Goal: Find specific page/section: Find specific page/section

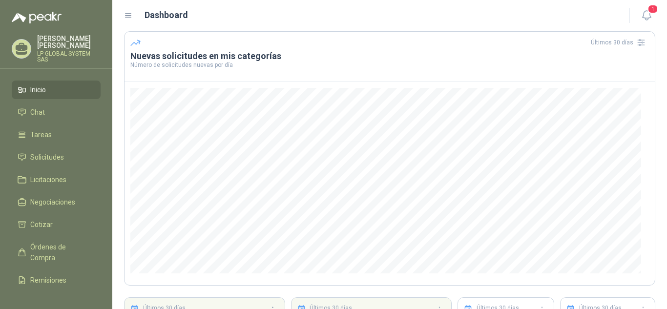
scroll to position [98, 0]
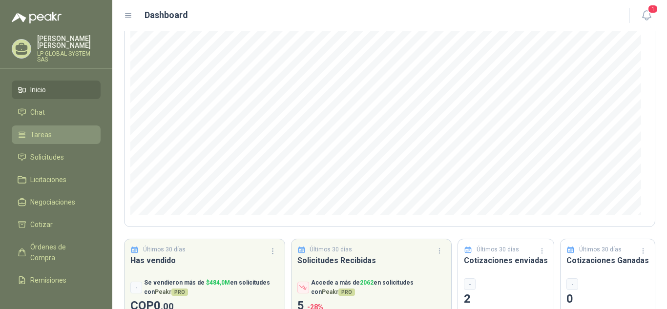
click at [60, 132] on li "Tareas" at bounding box center [56, 134] width 77 height 11
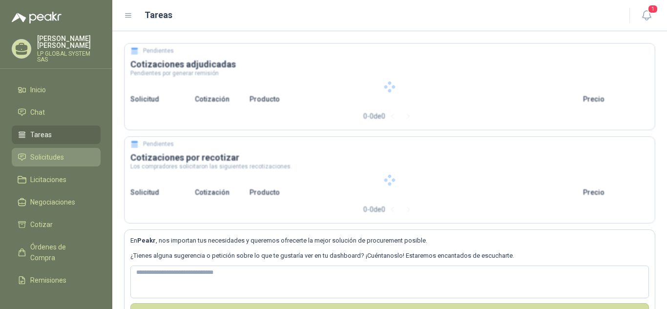
click at [56, 153] on span "Solicitudes" at bounding box center [47, 157] width 34 height 11
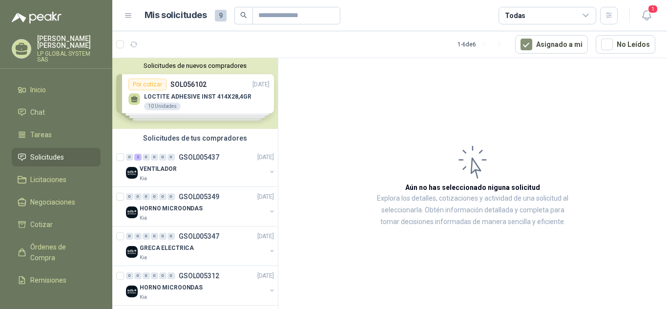
click at [189, 106] on div "Solicitudes de nuevos compradores Por cotizar SOL056102 16/09/25 LOCTITE ADHESI…" at bounding box center [195, 93] width 166 height 71
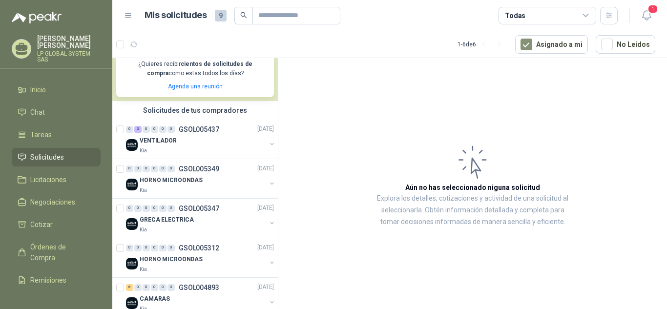
scroll to position [200, 0]
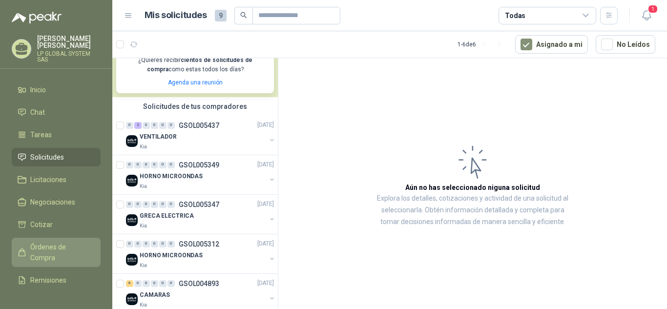
click at [62, 252] on span "Órdenes de Compra" at bounding box center [60, 252] width 61 height 21
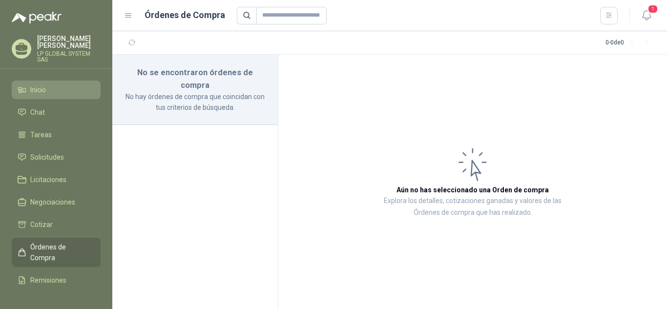
click at [42, 93] on span "Inicio" at bounding box center [38, 90] width 16 height 11
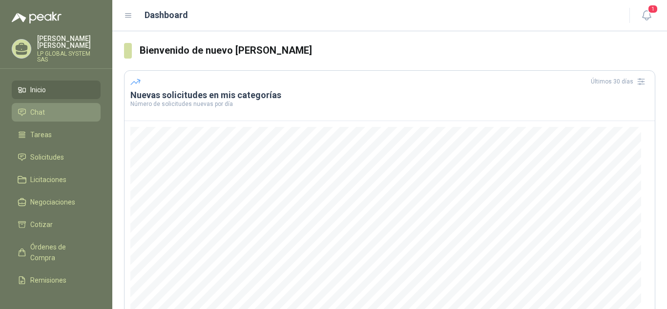
click at [60, 107] on li "Chat" at bounding box center [56, 112] width 77 height 11
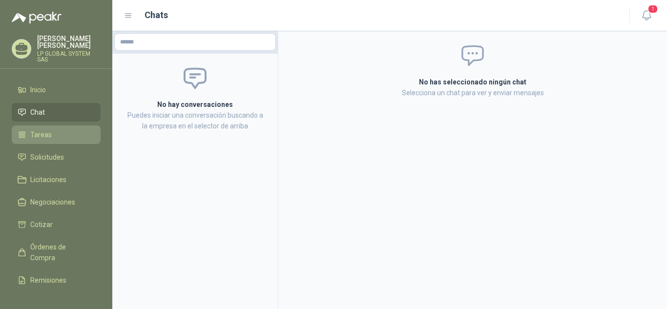
click at [60, 128] on link "Tareas" at bounding box center [56, 135] width 89 height 19
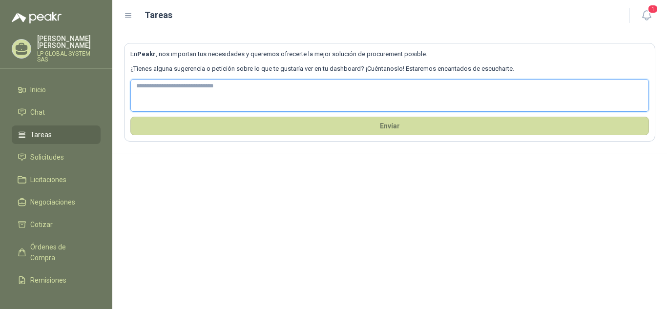
click at [211, 98] on textarea at bounding box center [389, 95] width 519 height 33
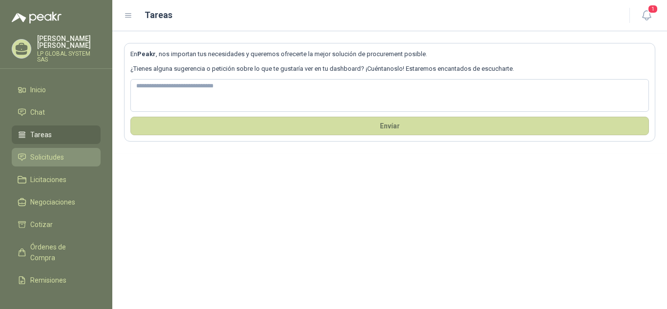
click at [67, 157] on li "Solicitudes" at bounding box center [56, 157] width 77 height 11
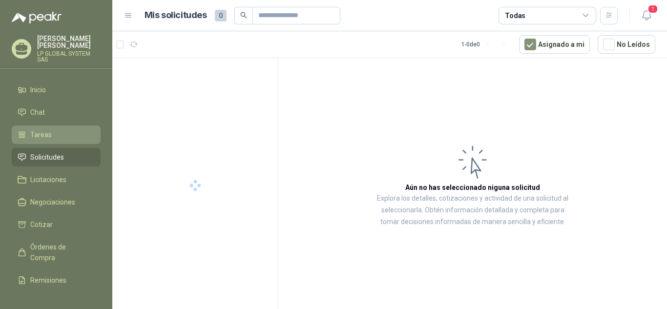
click at [62, 130] on li "Tareas" at bounding box center [56, 134] width 77 height 11
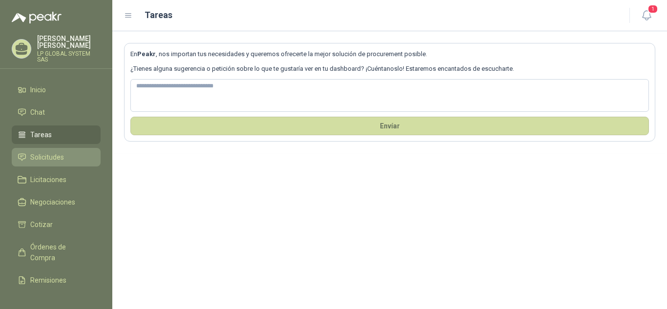
click at [61, 157] on span "Solicitudes" at bounding box center [47, 157] width 34 height 11
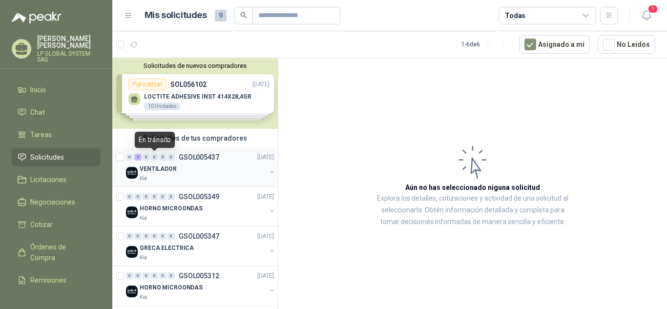
click at [153, 159] on div "0" at bounding box center [154, 157] width 7 height 7
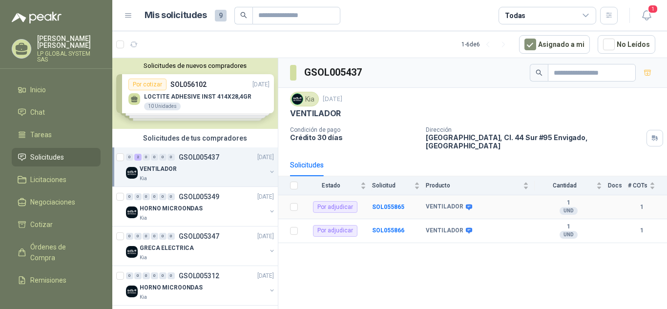
click at [466, 204] on icon at bounding box center [469, 207] width 6 height 6
click at [188, 91] on div "Solicitudes de nuevos compradores Por cotizar SOL056102 16/09/25 LOCTITE ADHESI…" at bounding box center [195, 93] width 166 height 71
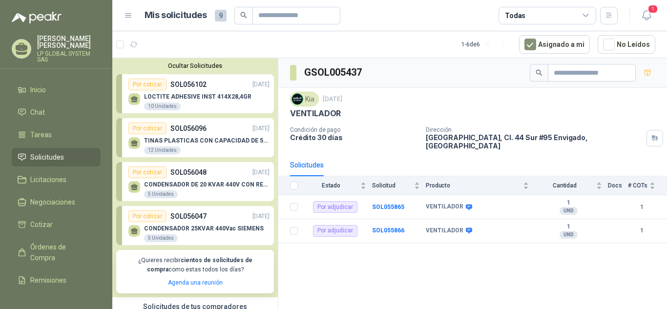
click at [193, 90] on p "SOL056102" at bounding box center [188, 84] width 36 height 11
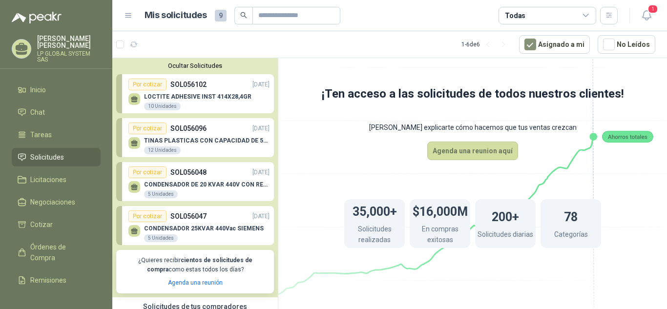
click at [212, 102] on div "LOCTITE ADHESIVE INST 414X28,4GR 10 Unidades" at bounding box center [197, 102] width 107 height 18
click at [176, 102] on div "LOCTITE ADHESIVE INST 414X28,4GR 10 Unidades" at bounding box center [197, 102] width 107 height 18
click at [149, 91] on div "LOCTITE ADHESIVE INST 414X28,4GR 10 Unidades" at bounding box center [198, 100] width 141 height 21
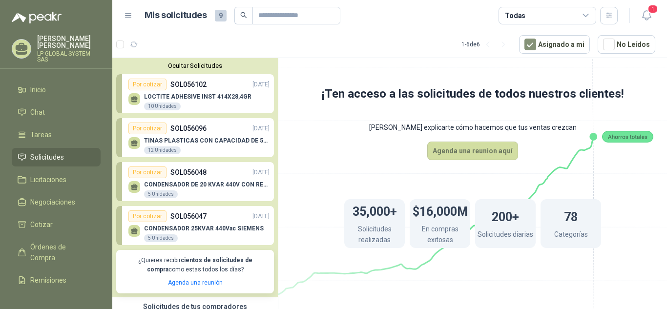
click at [140, 81] on div "Por cotizar" at bounding box center [147, 85] width 38 height 12
click at [226, 85] on div "Por cotizar SOL056102 16/09/25" at bounding box center [198, 85] width 141 height 12
click at [227, 131] on div "Por cotizar SOL056096 16/09/25" at bounding box center [198, 129] width 141 height 12
click at [225, 129] on div "Por cotizar SOL056096 16/09/25" at bounding box center [198, 129] width 141 height 12
click at [203, 97] on p "LOCTITE ADHESIVE INST 414X28,4GR" at bounding box center [197, 96] width 107 height 7
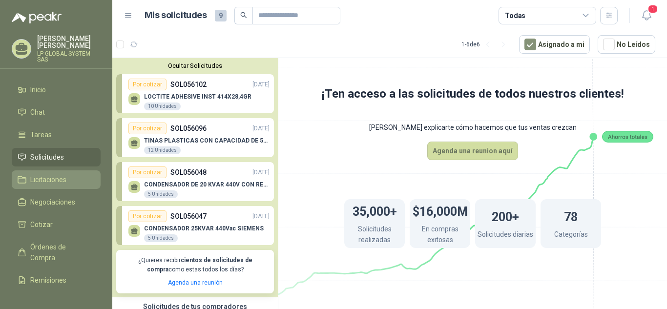
click at [61, 178] on span "Licitaciones" at bounding box center [48, 179] width 36 height 11
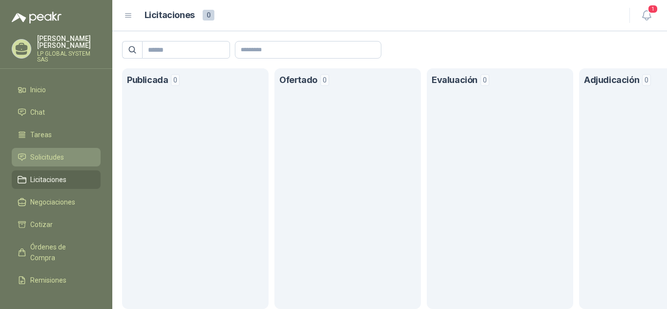
click at [54, 158] on span "Solicitudes" at bounding box center [47, 157] width 34 height 11
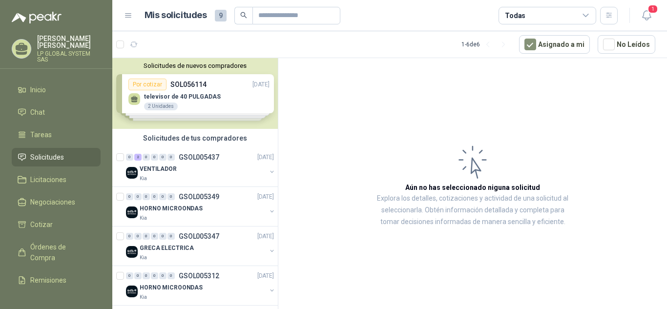
click at [217, 85] on div "Solicitudes de nuevos compradores Por cotizar SOL056114 16/09/25 televisor de 4…" at bounding box center [195, 93] width 166 height 71
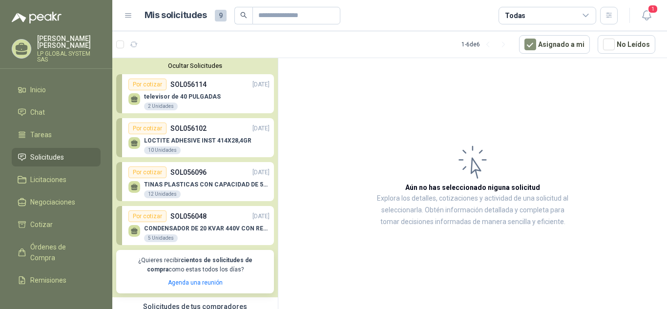
click at [203, 75] on link "Por cotizar SOL056114 16/09/25 televisor de 40 PULGADAS 2 Unidades" at bounding box center [195, 93] width 158 height 39
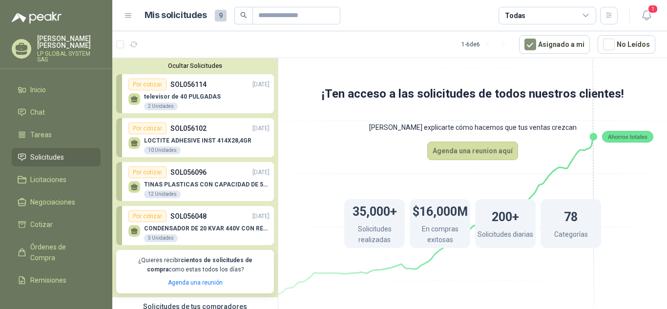
click at [214, 96] on div "televisor de 40 PULGADAS 2 Unidades" at bounding box center [198, 100] width 141 height 21
click at [148, 85] on div "Por cotizar" at bounding box center [147, 85] width 38 height 12
click at [162, 100] on p "televisor de 40 PULGADAS" at bounding box center [182, 96] width 77 height 7
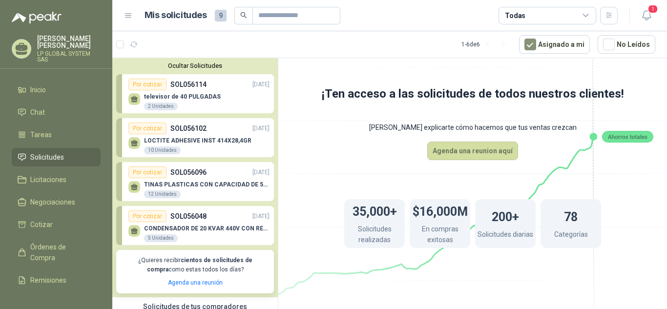
click at [162, 100] on p "televisor de 40 PULGADAS" at bounding box center [182, 96] width 77 height 7
click at [225, 98] on div "televisor de 40 PULGADAS 2 Unidades" at bounding box center [198, 100] width 141 height 21
click at [227, 136] on div "LOCTITE ADHESIVE INST 414X28,4GR 10 Unidades" at bounding box center [198, 144] width 141 height 21
click at [219, 171] on div "Por cotizar SOL056096 16/09/25" at bounding box center [198, 173] width 141 height 12
click at [228, 176] on div "Por cotizar SOL056096 16/09/25" at bounding box center [198, 173] width 141 height 12
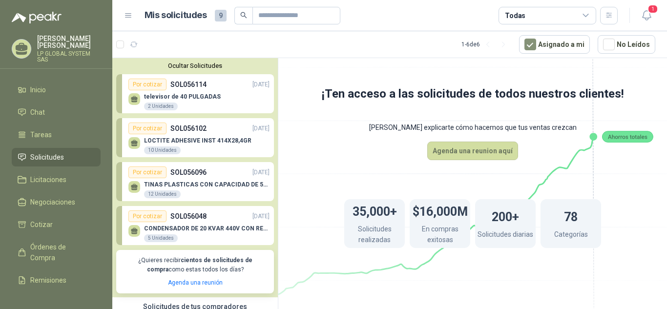
click at [179, 92] on div "televisor de 40 PULGADAS 2 Unidades" at bounding box center [198, 100] width 141 height 21
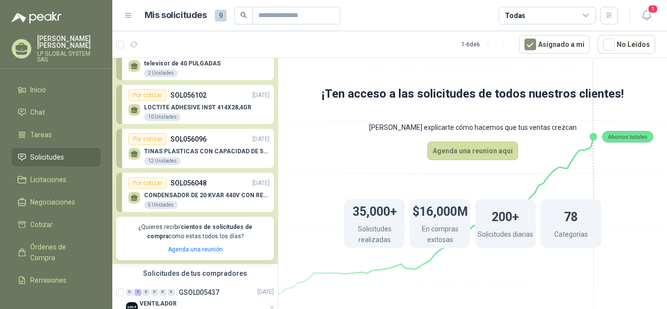
scroll to position [49, 0]
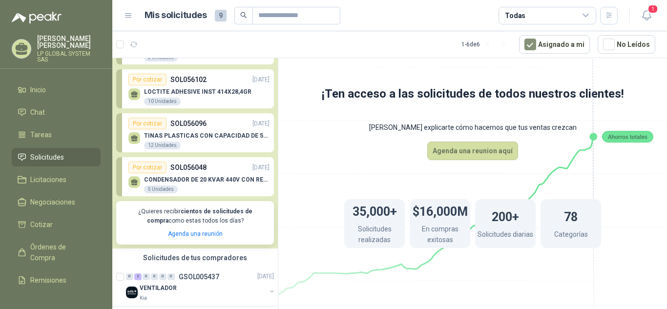
click at [202, 129] on div "Por cotizar SOL056096 16/09/25" at bounding box center [198, 124] width 141 height 12
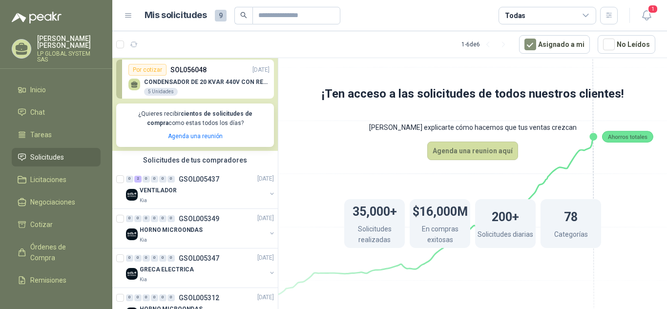
scroll to position [0, 0]
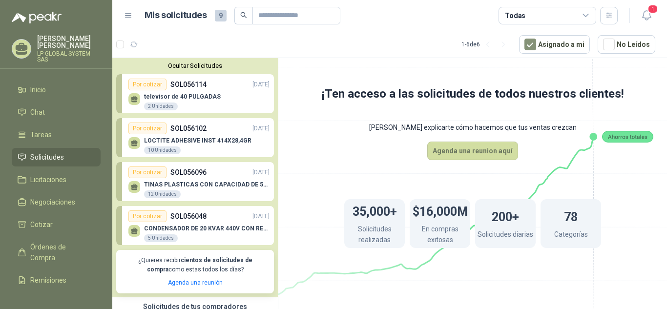
click at [203, 96] on p "televisor de 40 PULGADAS" at bounding box center [182, 96] width 77 height 7
click at [68, 153] on li "Solicitudes" at bounding box center [56, 157] width 77 height 11
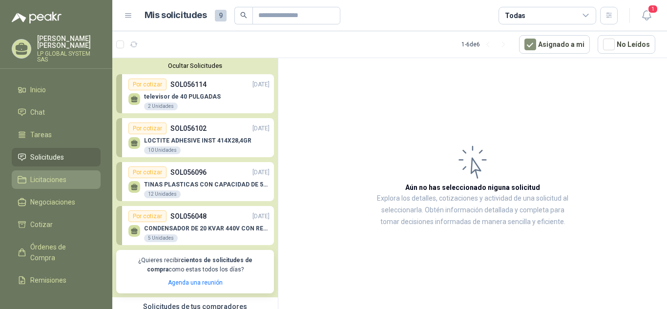
click at [53, 174] on span "Licitaciones" at bounding box center [48, 179] width 36 height 11
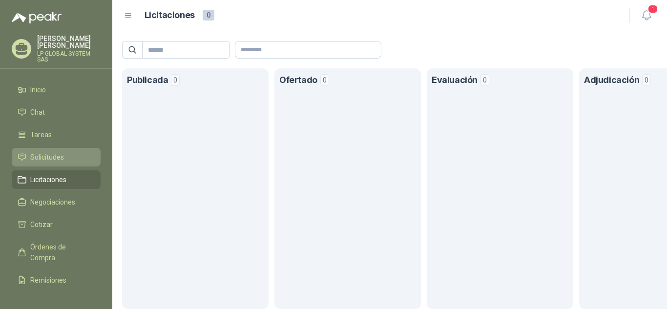
click at [48, 154] on span "Solicitudes" at bounding box center [47, 157] width 34 height 11
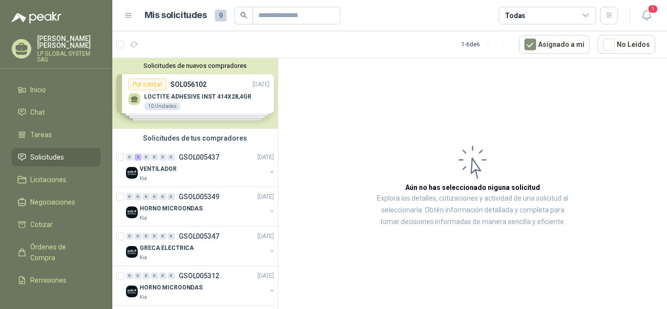
click at [190, 108] on div "Solicitudes de nuevos compradores Por cotizar SOL056102 16/09/25 LOCTITE ADHESI…" at bounding box center [195, 93] width 166 height 71
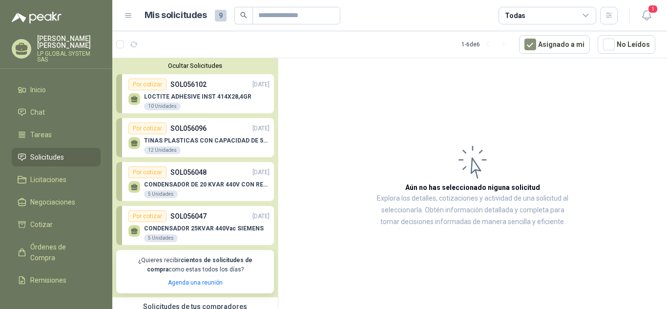
click at [219, 99] on p "LOCTITE ADHESIVE INST 414X28,4GR" at bounding box center [197, 96] width 107 height 7
click at [219, 98] on p "LOCTITE ADHESIVE INST 414X28,4GR" at bounding box center [197, 96] width 107 height 7
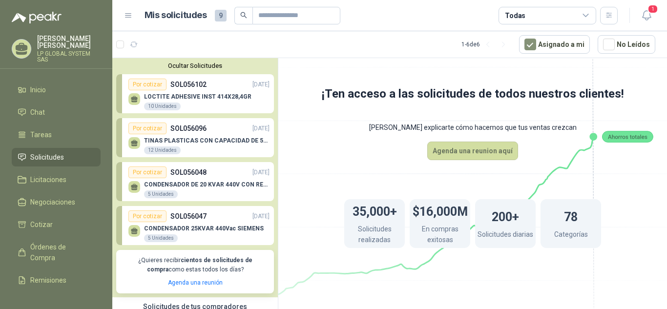
click at [206, 170] on div "Por cotizar SOL056048 16/09/25" at bounding box center [198, 173] width 141 height 12
click at [217, 181] on div "CONDENSADOR DE 20 KVAR 440V CON RESISTENCIA DE CARGA 5 Unidades" at bounding box center [198, 188] width 141 height 21
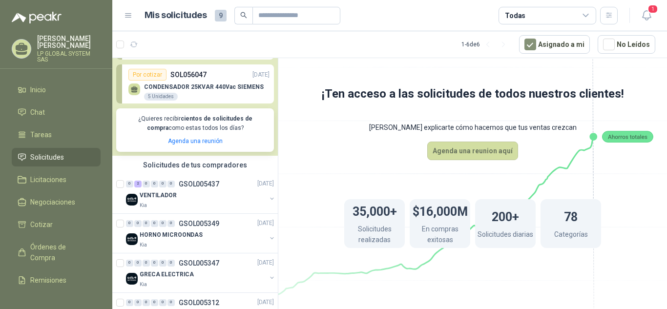
scroll to position [147, 0]
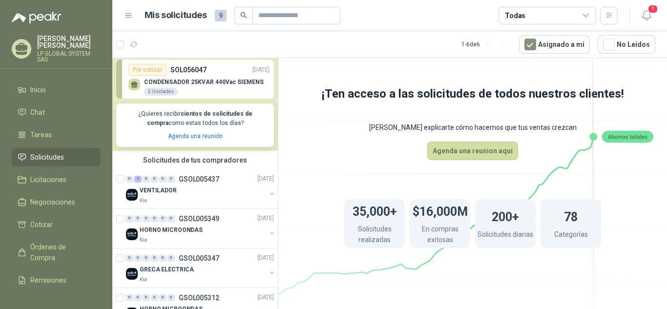
click at [44, 156] on span "Solicitudes" at bounding box center [47, 157] width 34 height 11
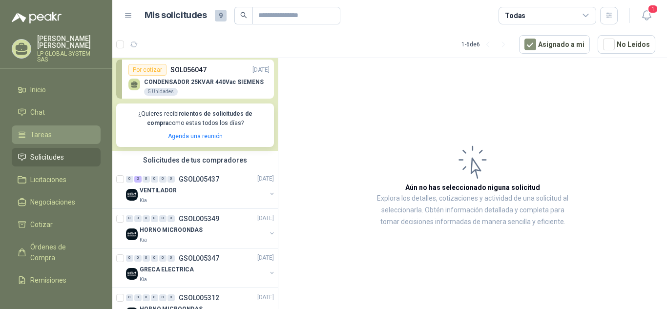
click at [45, 133] on span "Tareas" at bounding box center [40, 134] width 21 height 11
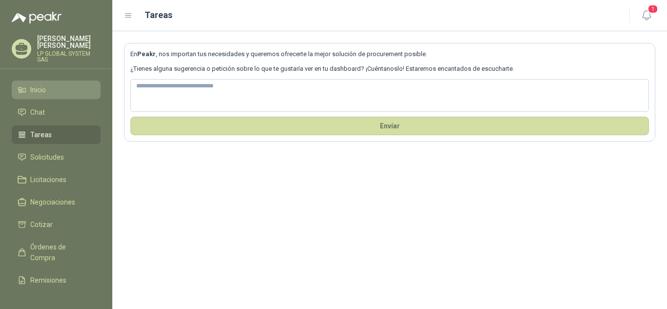
click at [47, 91] on li "Inicio" at bounding box center [56, 90] width 77 height 11
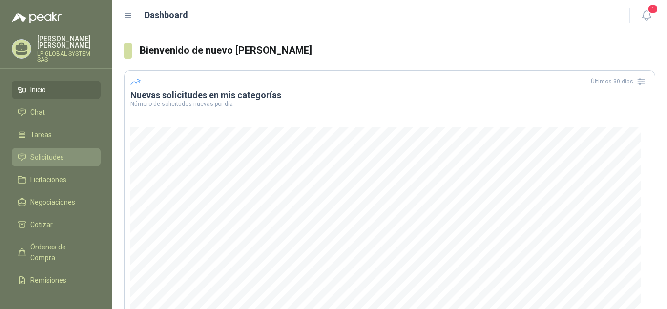
click at [55, 152] on span "Solicitudes" at bounding box center [47, 157] width 34 height 11
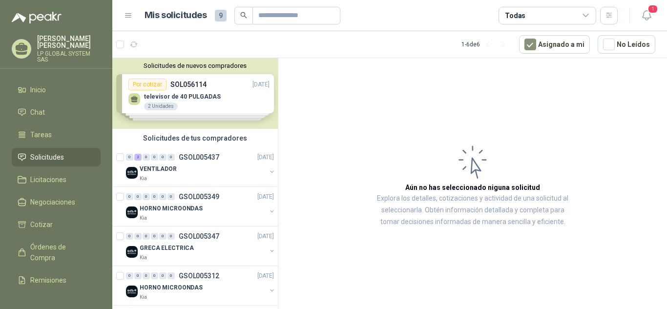
click at [185, 95] on div "Solicitudes de nuevos compradores Por cotizar SOL056114 16/09/25 televisor de 4…" at bounding box center [195, 93] width 166 height 71
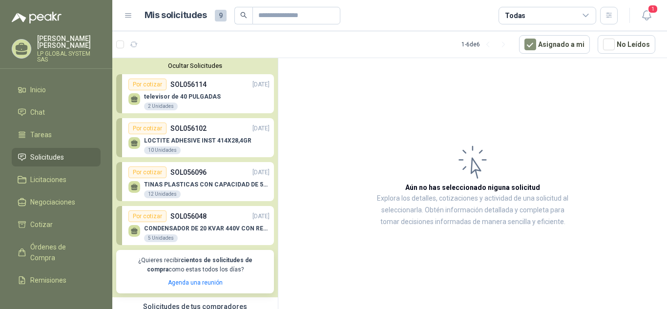
click at [43, 158] on span "Solicitudes" at bounding box center [47, 157] width 34 height 11
click at [52, 180] on span "Licitaciones" at bounding box center [48, 179] width 36 height 11
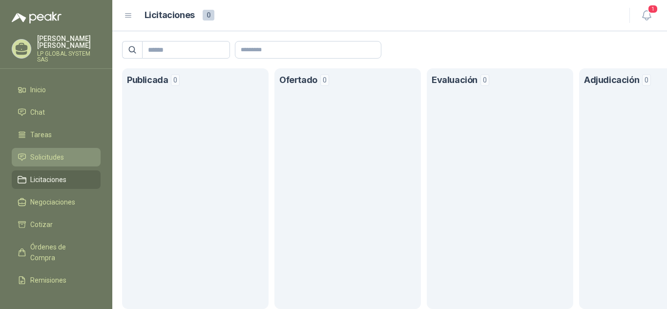
click at [50, 160] on span "Solicitudes" at bounding box center [47, 157] width 34 height 11
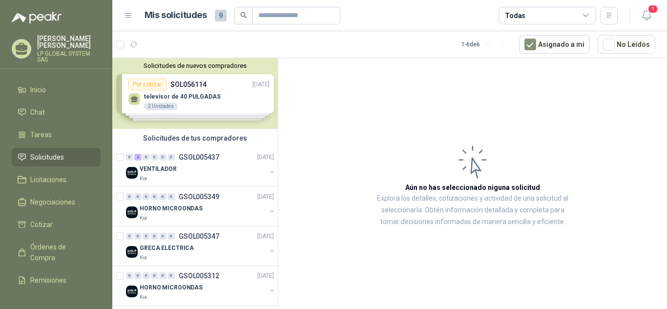
click at [213, 89] on div "Solicitudes de nuevos compradores Por cotizar SOL056114 16/09/25 televisor de 4…" at bounding box center [195, 93] width 166 height 71
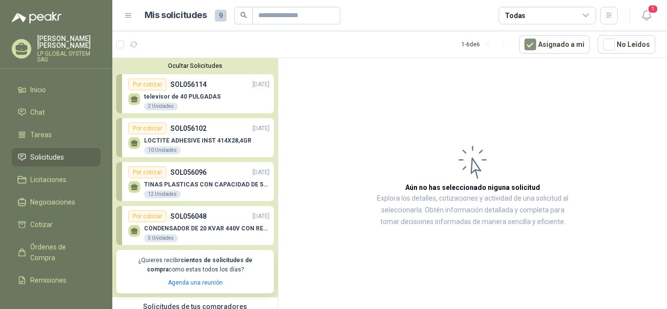
click at [204, 87] on p "SOL056114" at bounding box center [188, 84] width 36 height 11
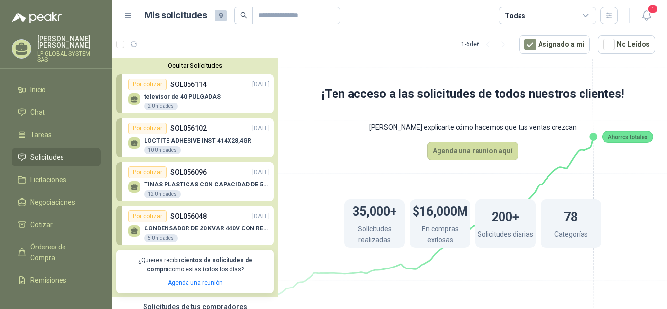
click at [206, 95] on p "televisor de 40 PULGADAS" at bounding box center [182, 96] width 77 height 7
click at [179, 92] on div "televisor de 40 PULGADAS 2 Unidades" at bounding box center [198, 100] width 141 height 21
click at [52, 177] on span "Licitaciones" at bounding box center [48, 179] width 36 height 11
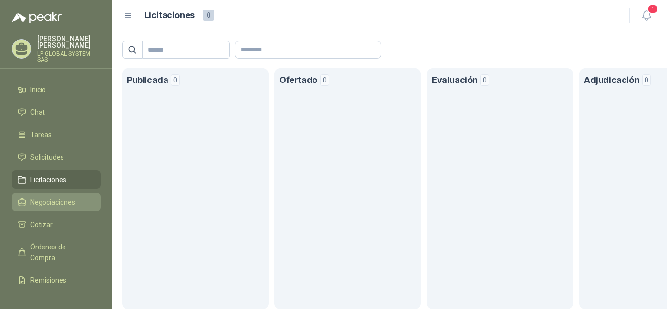
click at [53, 195] on link "Negociaciones" at bounding box center [56, 202] width 89 height 19
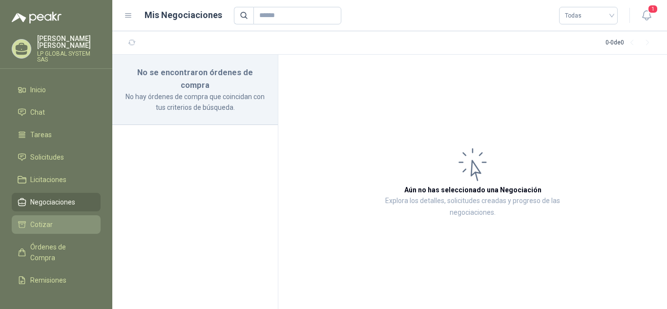
click at [54, 228] on li "Cotizar" at bounding box center [56, 224] width 77 height 11
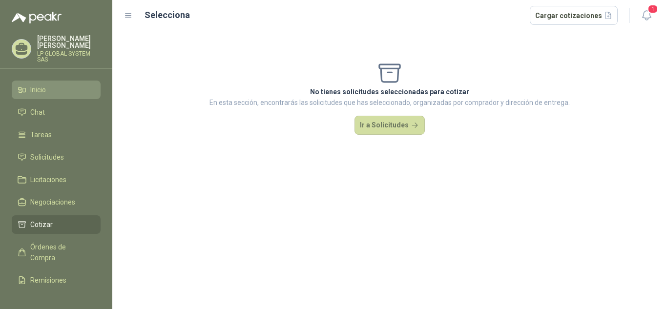
click at [40, 88] on span "Inicio" at bounding box center [38, 90] width 16 height 11
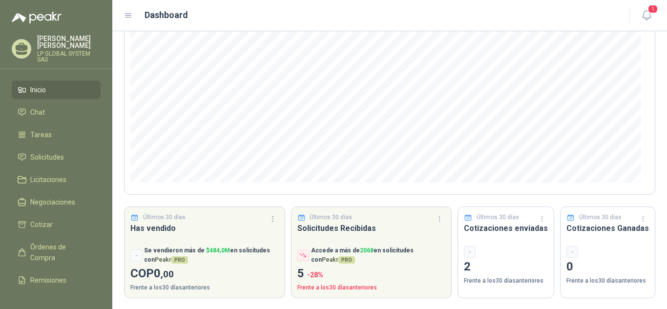
scroll to position [131, 0]
click at [35, 112] on span "Chat" at bounding box center [37, 112] width 15 height 11
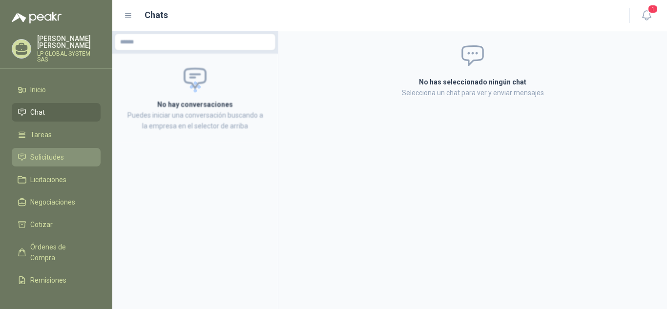
click at [59, 159] on span "Solicitudes" at bounding box center [47, 157] width 34 height 11
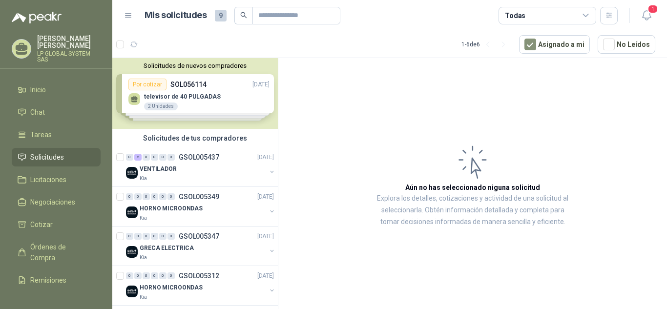
click at [223, 95] on div "Solicitudes de nuevos compradores Por cotizar SOL056114 16/09/25 televisor de 4…" at bounding box center [195, 93] width 166 height 71
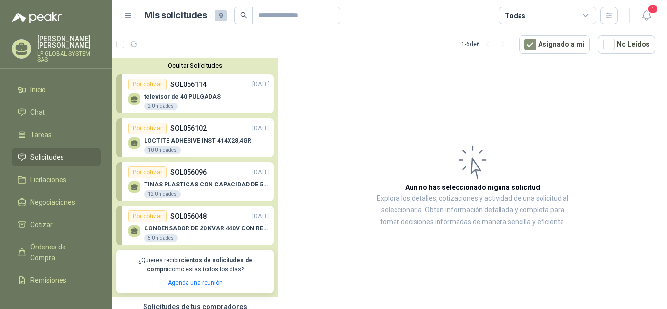
click at [223, 93] on div "televisor de 40 PULGADAS 2 Unidades" at bounding box center [198, 100] width 141 height 21
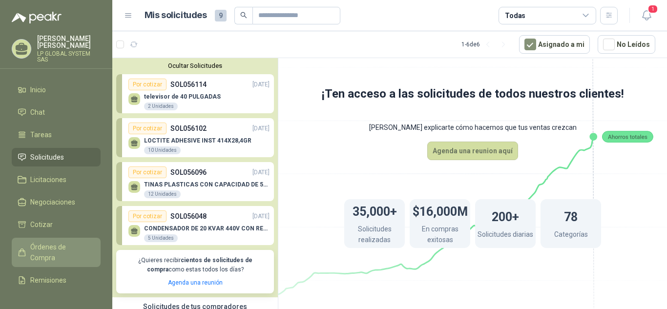
click at [59, 251] on span "Órdenes de Compra" at bounding box center [60, 252] width 61 height 21
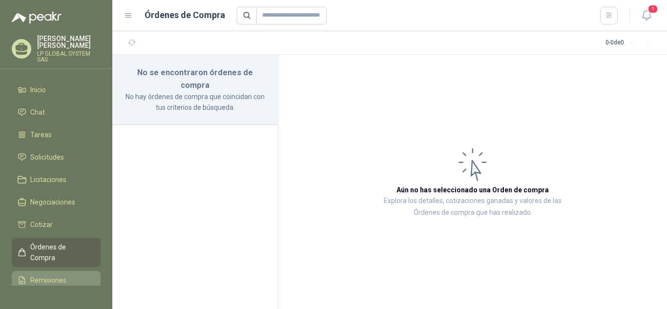
click at [55, 277] on span "Remisiones" at bounding box center [48, 280] width 36 height 11
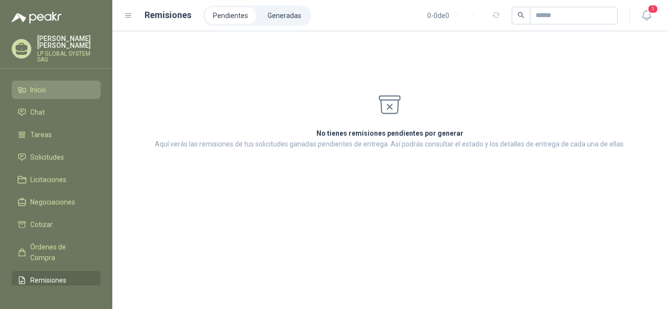
click at [47, 85] on li "Inicio" at bounding box center [56, 90] width 77 height 11
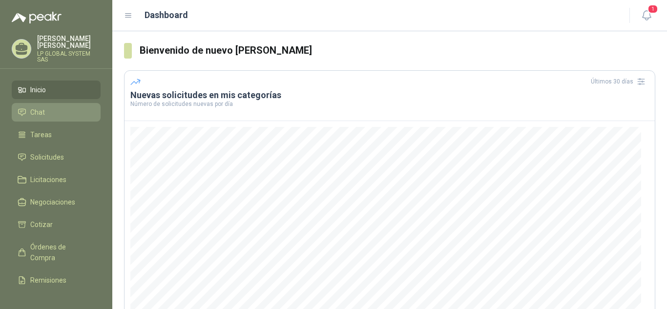
click at [47, 114] on li "Chat" at bounding box center [56, 112] width 77 height 11
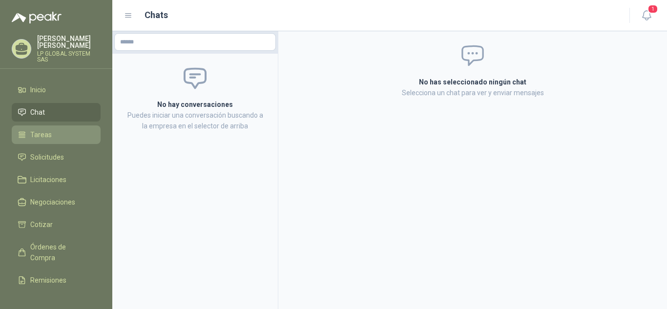
click at [63, 135] on li "Tareas" at bounding box center [56, 134] width 77 height 11
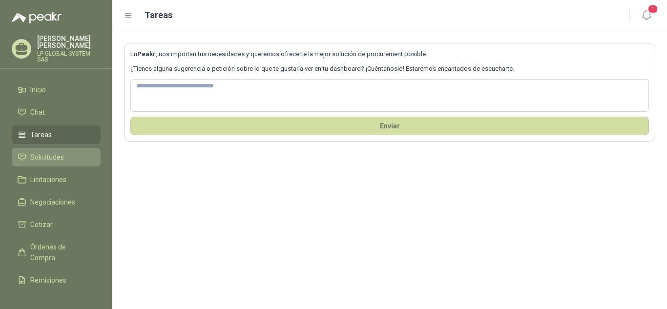
click at [64, 160] on li "Solicitudes" at bounding box center [56, 157] width 77 height 11
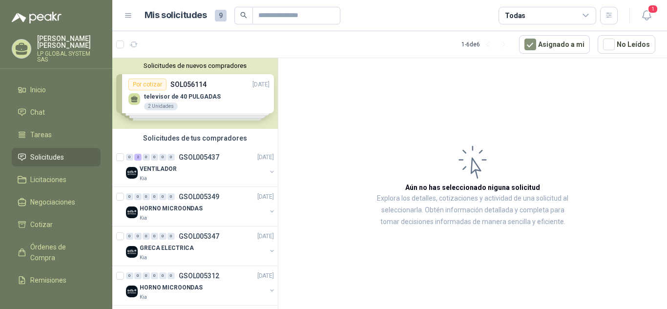
click at [203, 106] on div "Solicitudes de nuevos compradores Por cotizar SOL056114 16/09/25 televisor de 4…" at bounding box center [195, 93] width 166 height 71
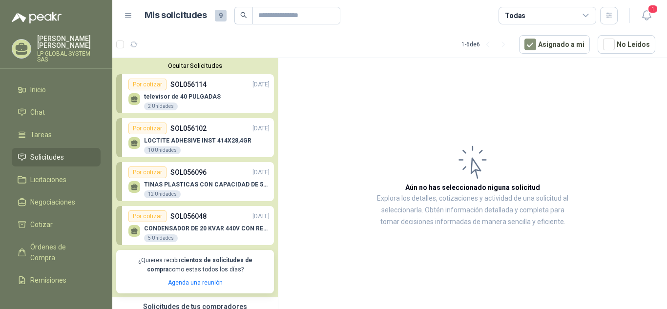
click at [233, 99] on div "televisor de 40 PULGADAS 2 Unidades" at bounding box center [198, 100] width 141 height 21
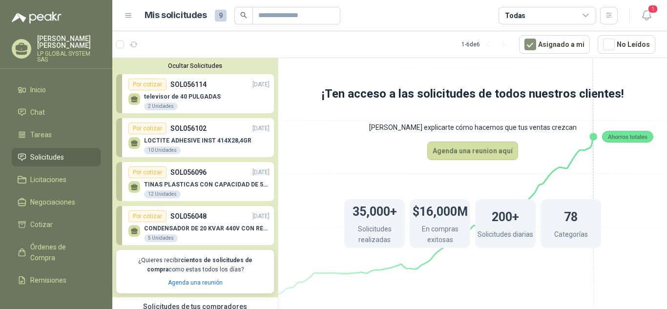
click at [190, 93] on div "televisor de 40 PULGADAS 2 Unidades" at bounding box center [198, 100] width 141 height 21
click at [49, 43] on p "JHON JAIRO PABON MALAGON" at bounding box center [69, 42] width 64 height 14
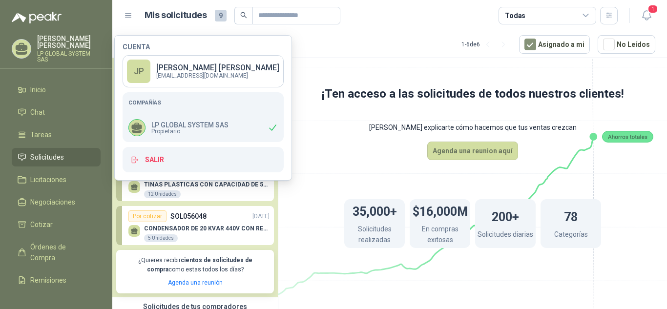
click at [322, 70] on icon at bounding box center [472, 167] width 547 height 462
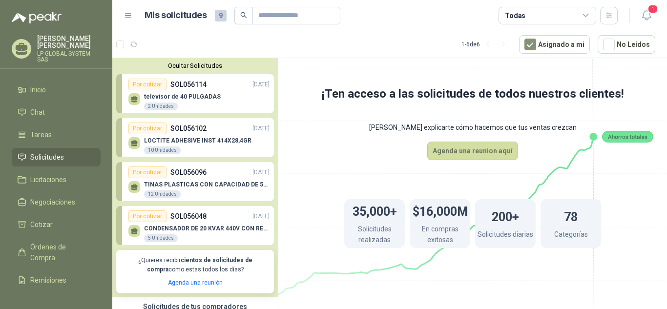
click at [179, 75] on link "Por cotizar SOL056114 16/09/25 televisor de 40 PULGADAS 2 Unidades" at bounding box center [195, 93] width 158 height 39
click at [185, 86] on p "SOL056114" at bounding box center [188, 84] width 36 height 11
click at [217, 91] on link "Por cotizar SOL056114 16/09/25 televisor de 40 PULGADAS 2 Unidades" at bounding box center [195, 93] width 158 height 39
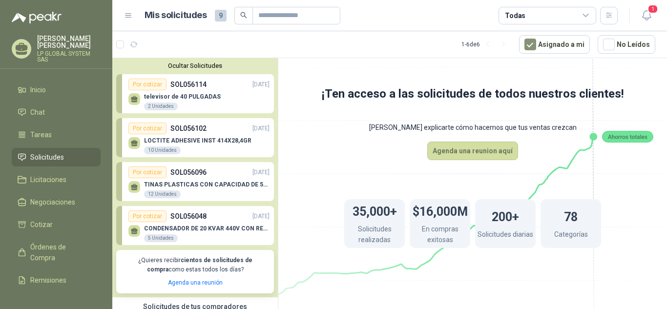
click at [216, 91] on div "televisor de 40 PULGADAS 2 Unidades" at bounding box center [198, 100] width 141 height 21
click at [197, 180] on div "TINAS PLASTICAS CON CAPACIDAD DE 50 KG 12 Unidades" at bounding box center [198, 188] width 141 height 21
click at [198, 180] on div "TINAS PLASTICAS CON CAPACIDAD DE 50 KG 12 Unidades" at bounding box center [198, 188] width 141 height 21
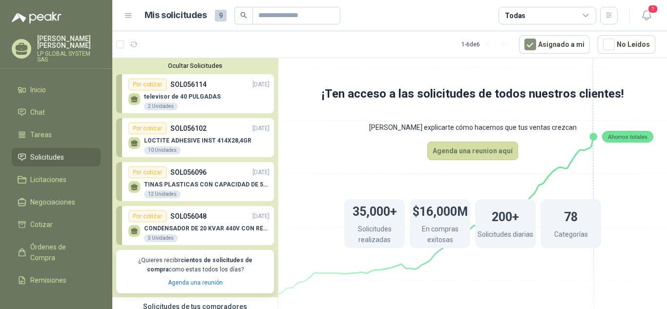
click at [198, 180] on div "TINAS PLASTICAS CON CAPACIDAD DE 50 KG 12 Unidades" at bounding box center [198, 188] width 141 height 21
click at [186, 95] on p "televisor de 40 PULGADAS" at bounding box center [182, 96] width 77 height 7
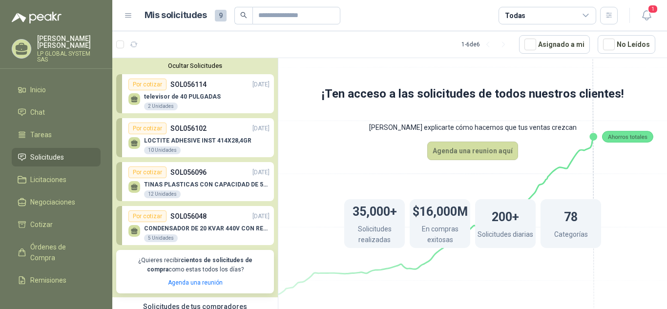
click at [186, 95] on p "televisor de 40 PULGADAS" at bounding box center [182, 96] width 77 height 7
click at [191, 104] on div "televisor de 40 PULGADAS 2 Unidades" at bounding box center [182, 102] width 77 height 18
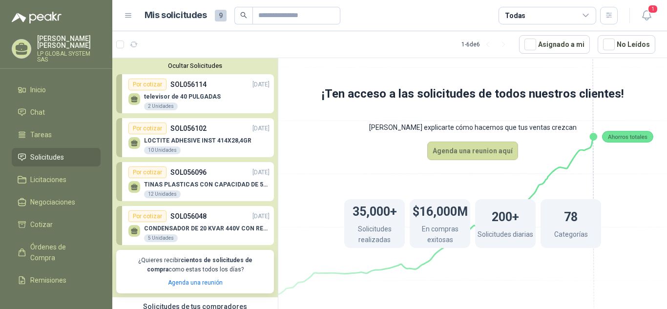
click at [191, 104] on div "televisor de 40 PULGADAS 2 Unidades" at bounding box center [182, 102] width 77 height 18
click at [56, 133] on li "Tareas" at bounding box center [56, 134] width 77 height 11
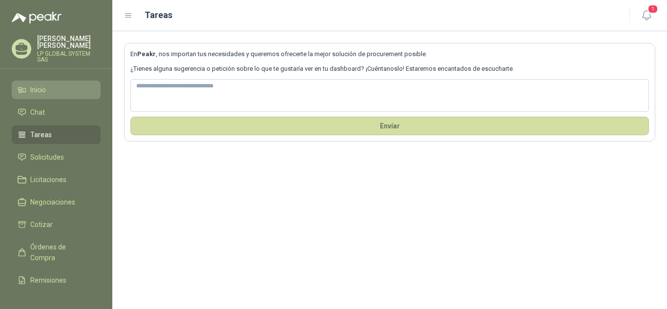
click at [44, 93] on span "Inicio" at bounding box center [38, 90] width 16 height 11
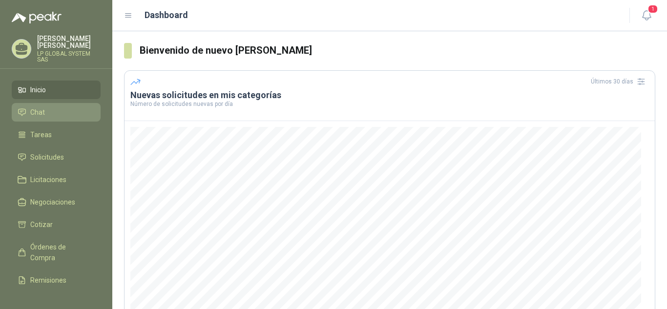
click at [41, 109] on span "Chat" at bounding box center [37, 112] width 15 height 11
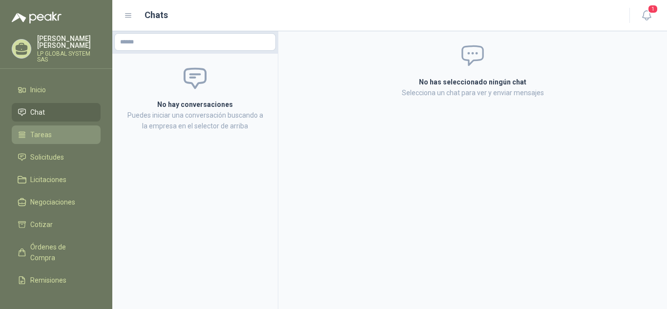
click at [51, 135] on li "Tareas" at bounding box center [56, 134] width 77 height 11
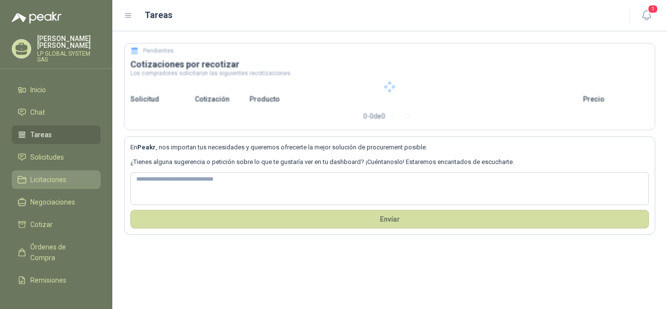
click at [62, 184] on span "Licitaciones" at bounding box center [48, 179] width 36 height 11
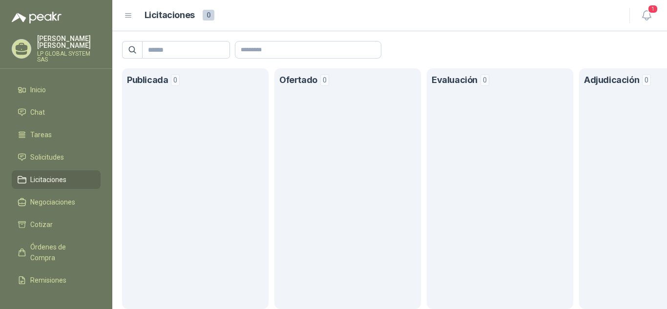
drag, startPoint x: 532, startPoint y: 125, endPoint x: 564, endPoint y: 109, distance: 35.8
click at [532, 125] on section "Evaluación 0" at bounding box center [500, 188] width 147 height 241
click at [53, 194] on link "Negociaciones" at bounding box center [56, 202] width 89 height 19
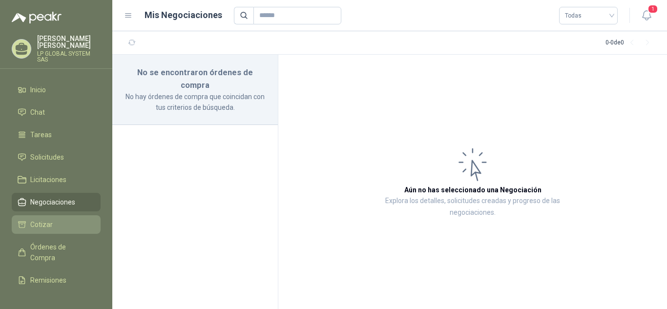
click at [58, 217] on link "Cotizar" at bounding box center [56, 224] width 89 height 19
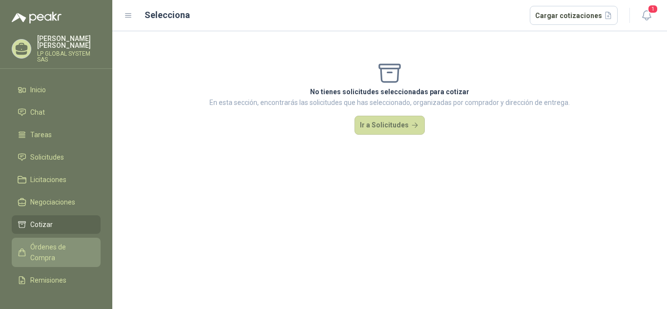
click at [52, 246] on span "Órdenes de Compra" at bounding box center [60, 252] width 61 height 21
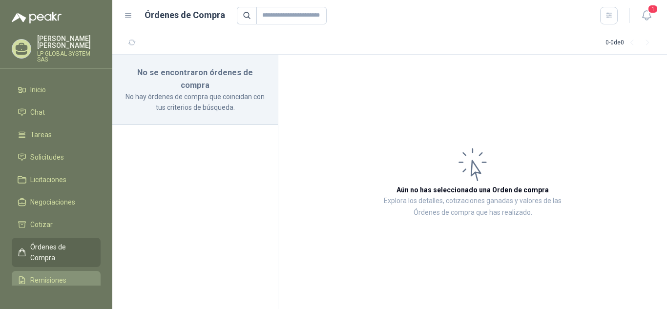
click at [58, 274] on link "Remisiones" at bounding box center [56, 280] width 89 height 19
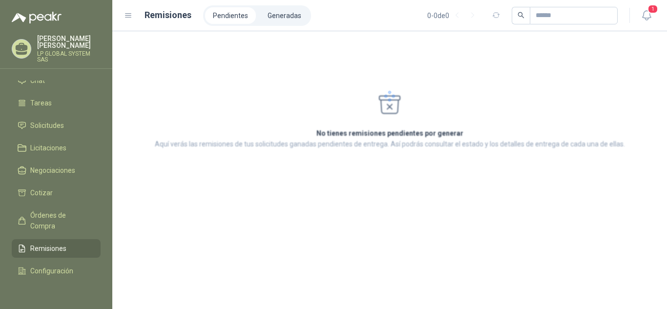
scroll to position [64, 0]
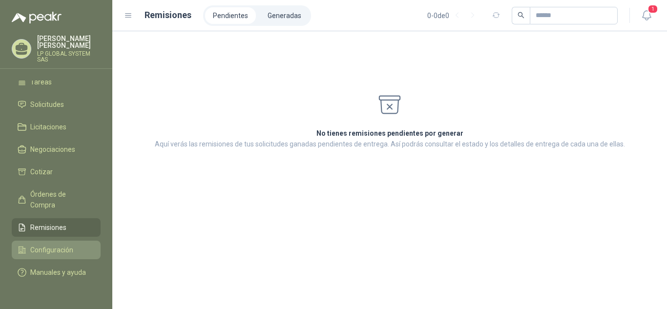
click at [52, 245] on span "Configuración" at bounding box center [51, 250] width 43 height 11
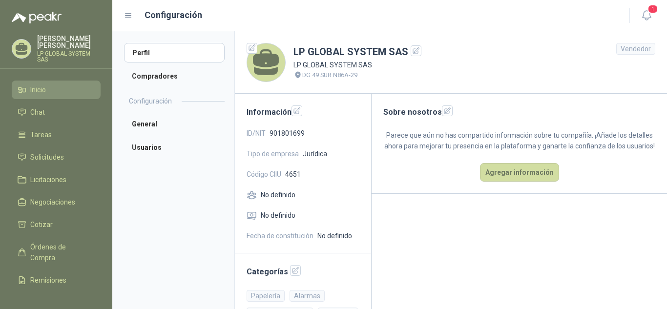
click at [50, 92] on li "Inicio" at bounding box center [56, 90] width 77 height 11
